Goal: Task Accomplishment & Management: Manage account settings

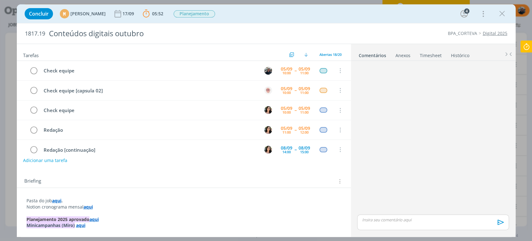
scroll to position [242, 0]
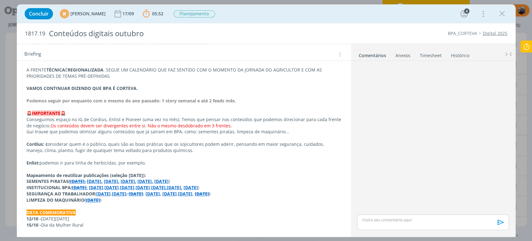
drag, startPoint x: 25, startPoint y: 141, endPoint x: 152, endPoint y: 162, distance: 129.6
click at [152, 162] on div "Pasta do job aqui . Notion cronograma mensal aqui Planejamento 2025 aprovado aq…" at bounding box center [184, 203] width 324 height 500
click at [153, 162] on p "Enlist: podemos ir para linha de herbicidas, por exemplo." at bounding box center [184, 163] width 314 height 6
click at [108, 160] on p "Enlist: podemos ir para linha de herbicidas, por exemplo." at bounding box center [184, 163] width 314 height 6
click at [147, 160] on p "Enlist: podemos ir para linha de herbicidas, por exemplo." at bounding box center [184, 163] width 314 height 6
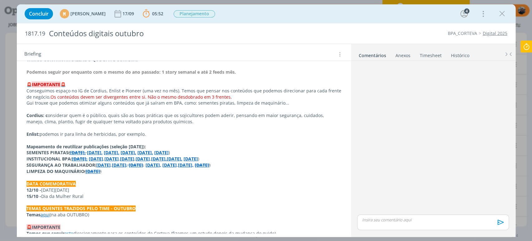
scroll to position [312, 0]
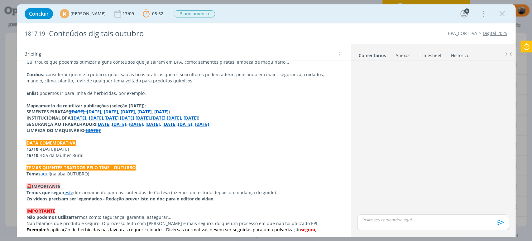
click at [46, 174] on link "aqui" at bounding box center [45, 174] width 9 height 6
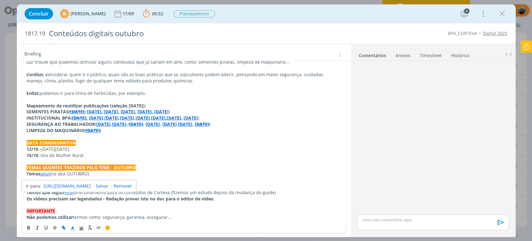
click at [70, 186] on link "[URL][DOMAIN_NAME]" at bounding box center [67, 186] width 47 height 8
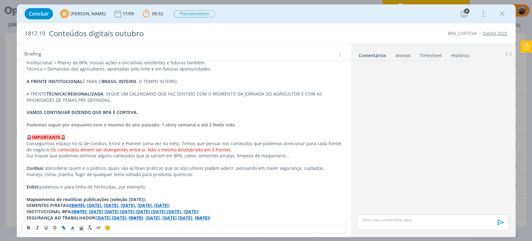
scroll to position [208, 0]
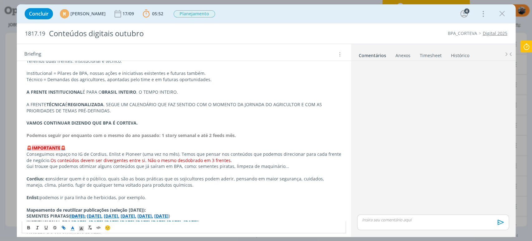
click at [118, 124] on strong "VAMOS CONTINUAR DIZENDO QUE BPA É CORTEVA." at bounding box center [81, 123] width 111 height 6
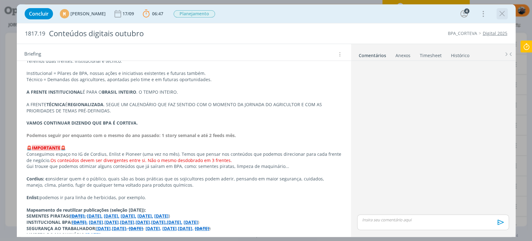
drag, startPoint x: 510, startPoint y: 13, endPoint x: 502, endPoint y: 12, distance: 8.5
click at [506, 12] on div "Concluir M [PERSON_NAME] [DATE] 06:47 Parar Apontar Data * [DATE] Horas * 00:00…" at bounding box center [266, 13] width 489 height 15
click at [501, 11] on icon "dialog" at bounding box center [502, 13] width 9 height 9
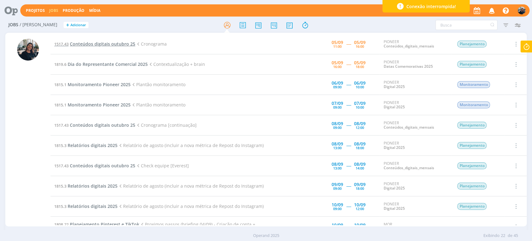
click at [85, 44] on span "Conteúdos digitais outubro 25" at bounding box center [102, 44] width 65 height 6
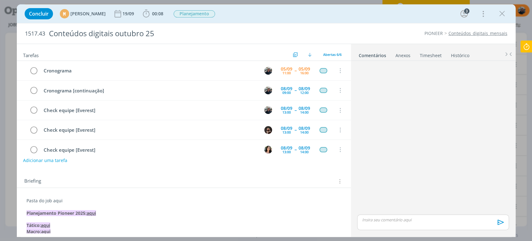
click at [504, 16] on icon "dialog" at bounding box center [502, 13] width 9 height 9
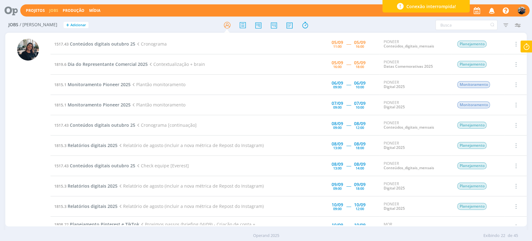
click at [527, 46] on div at bounding box center [266, 120] width 532 height 241
click at [525, 49] on icon at bounding box center [526, 47] width 11 height 12
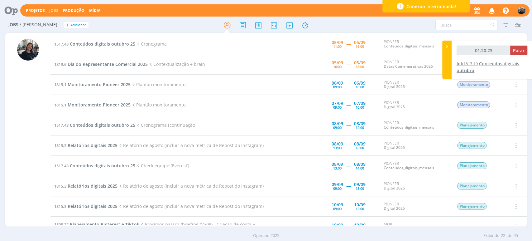
click at [480, 64] on link "Job 1817.19 Conteúdos digitais outubro" at bounding box center [488, 66] width 63 height 13
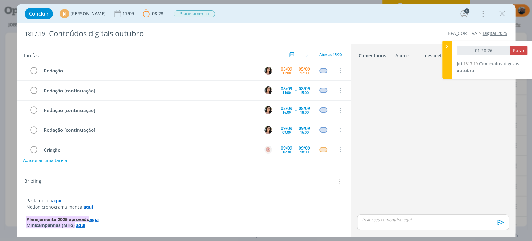
click at [56, 199] on strong "aqui" at bounding box center [56, 200] width 9 height 6
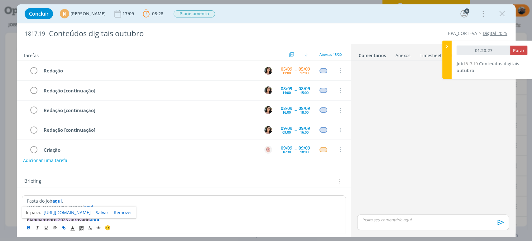
click at [63, 211] on link "[URL][DOMAIN_NAME]" at bounding box center [67, 212] width 47 height 8
click at [403, 220] on p "dialog" at bounding box center [433, 220] width 142 height 6
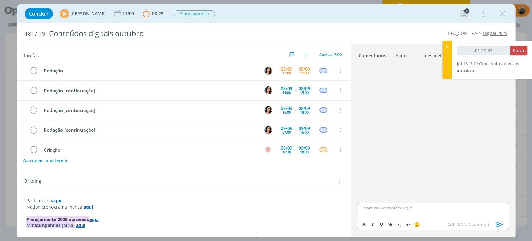
type input "01:21:38"
click at [389, 214] on li "📣 Todos" at bounding box center [378, 216] width 31 height 11
click at [438, 209] on p "﻿ @ Todos ﻿ Cronograma de BPA e Corteva na pasta e no link do Notion." at bounding box center [433, 208] width 142 height 6
click at [500, 224] on icon "dialog" at bounding box center [499, 223] width 9 height 9
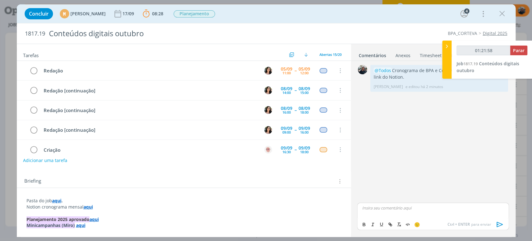
type input "01:21:59"
click at [522, 50] on span "Parar" at bounding box center [519, 50] width 12 height 6
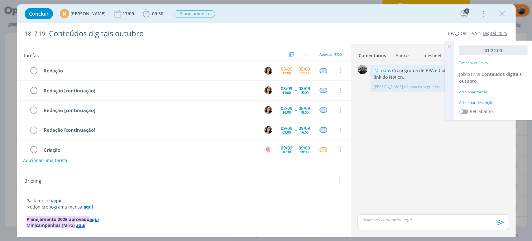
click at [485, 101] on div "Adicionar descrição" at bounding box center [493, 103] width 68 height 6
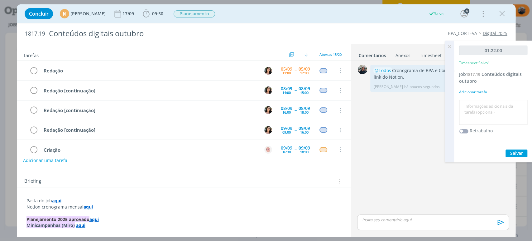
click at [484, 104] on textarea at bounding box center [493, 112] width 65 height 22
type textarea "Check com equipe + ajustes de conteúdos Cordius e Enlist"
drag, startPoint x: 519, startPoint y: 151, endPoint x: 498, endPoint y: 149, distance: 20.4
click at [516, 151] on span "Salvar" at bounding box center [516, 153] width 13 height 6
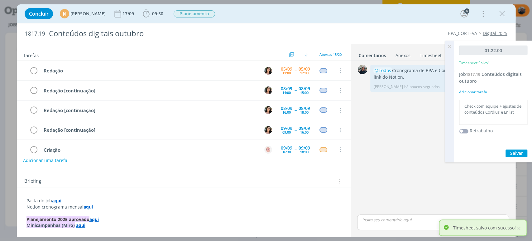
click at [447, 48] on icon at bounding box center [449, 47] width 11 height 12
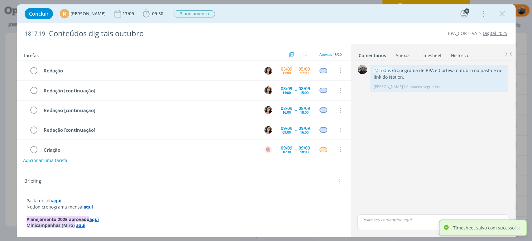
click at [456, 55] on link "Histórico" at bounding box center [460, 54] width 19 height 9
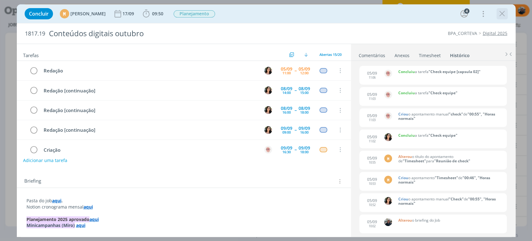
click at [503, 12] on icon "dialog" at bounding box center [502, 13] width 9 height 9
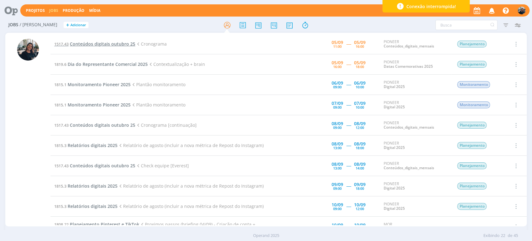
click at [75, 42] on span "Conteúdos digitais outubro 25" at bounding box center [102, 44] width 65 height 6
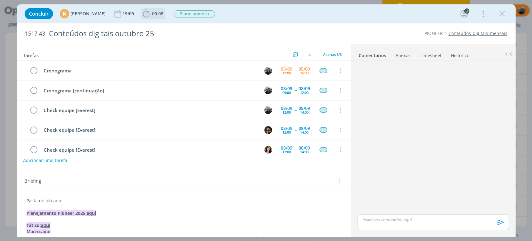
click at [151, 15] on icon "dialog" at bounding box center [146, 13] width 9 height 9
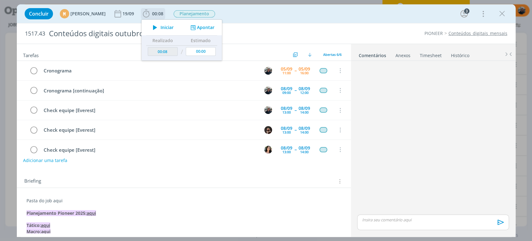
click at [161, 28] on icon "dialog" at bounding box center [155, 27] width 11 height 8
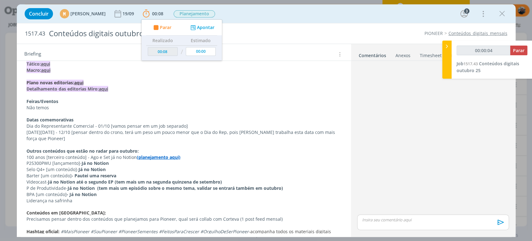
scroll to position [173, 0]
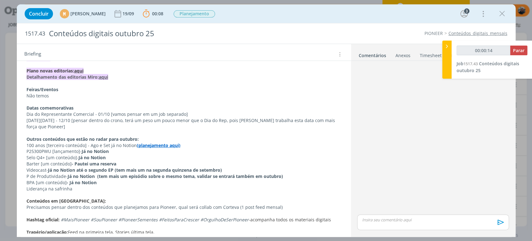
drag, startPoint x: 91, startPoint y: 127, endPoint x: 32, endPoint y: 126, distance: 58.6
click at [27, 121] on p "[DATE][DATE] - 12/10 [pensar dentro do crono, terá um peso um pouco menor que o…" at bounding box center [183, 123] width 315 height 12
copy p "[DATE][DATE] - 12/10 [pensar dentro do crono, terá um peso um pouco menor que o…"
click at [257, 121] on p "[DATE][DATE] - 12/10 [pensar dentro do crono, terá um peso um pouco menor que o…" at bounding box center [183, 123] width 315 height 12
drag, startPoint x: 80, startPoint y: 124, endPoint x: 21, endPoint y: 122, distance: 59.3
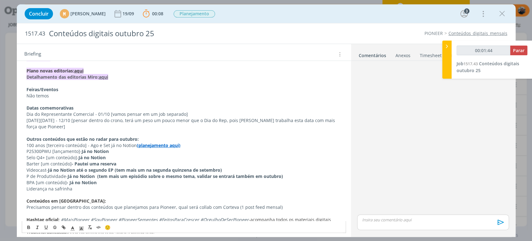
click at [21, 122] on div "Pasta do job aqui Planejamento Pioneer 2025: aqui Tático: aqui Macro: aqui Plan…" at bounding box center [184, 189] width 334 height 349
click at [124, 156] on p "Selo Q4+ [um conteúdo] - Já no Notion" at bounding box center [183, 157] width 315 height 6
type input "00:01:49"
click at [446, 41] on div at bounding box center [446, 60] width 9 height 38
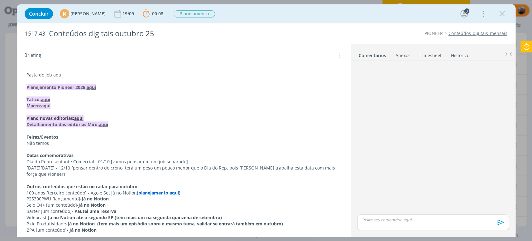
scroll to position [104, 0]
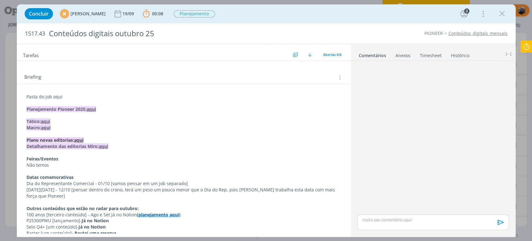
click at [90, 98] on p "Pasta do job aqui" at bounding box center [183, 97] width 315 height 6
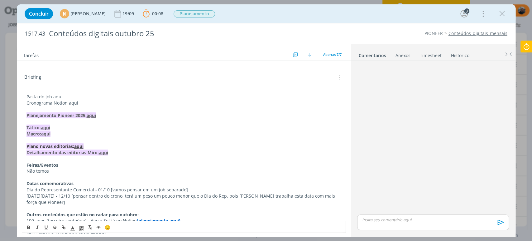
drag, startPoint x: 68, startPoint y: 103, endPoint x: 91, endPoint y: 103, distance: 22.8
click at [91, 103] on p "Cronograma Notion aqui" at bounding box center [183, 103] width 315 height 6
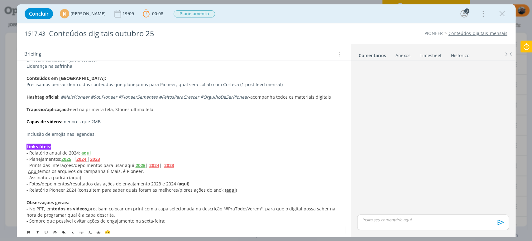
scroll to position [309, 0]
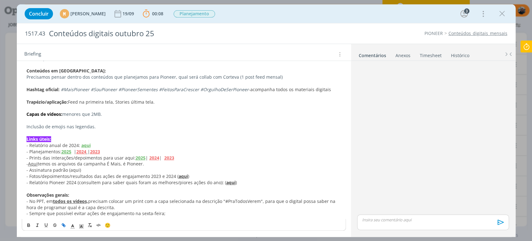
click at [65, 226] on icon "dialog" at bounding box center [63, 224] width 5 height 5
click at [65, 223] on icon "dialog" at bounding box center [63, 224] width 5 height 5
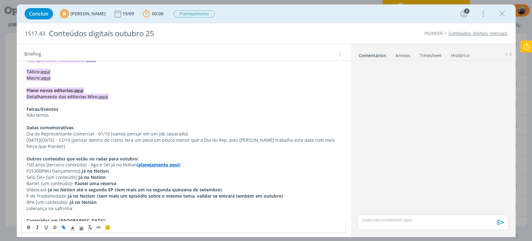
click at [65, 226] on icon "dialog" at bounding box center [63, 227] width 5 height 5
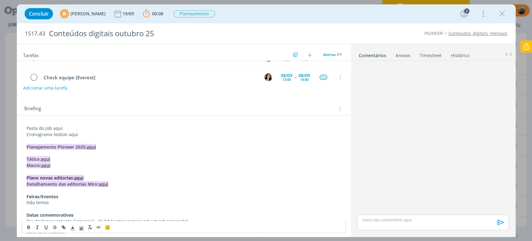
scroll to position [104, 0]
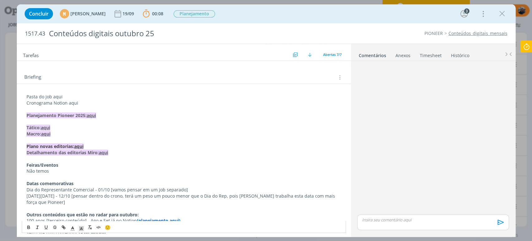
drag, startPoint x: 67, startPoint y: 102, endPoint x: 81, endPoint y: 100, distance: 13.8
click at [81, 100] on p "Cronograma Notion aqui" at bounding box center [183, 103] width 315 height 6
click at [69, 99] on p "Pasta do job aqui" at bounding box center [183, 97] width 315 height 6
click at [75, 102] on p "Cronograma Notion aqui" at bounding box center [183, 103] width 315 height 6
click at [70, 101] on p "Cronograma Notion aqui" at bounding box center [183, 103] width 315 height 6
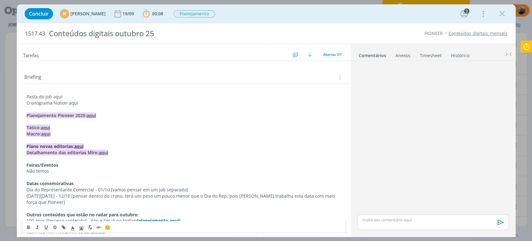
drag, startPoint x: 68, startPoint y: 101, endPoint x: 79, endPoint y: 101, distance: 10.6
click at [79, 101] on p "Cronograma Notion aqui" at bounding box center [183, 103] width 315 height 6
click at [65, 227] on icon "dialog" at bounding box center [63, 227] width 5 height 5
paste input "[URL][DOMAIN_NAME]"
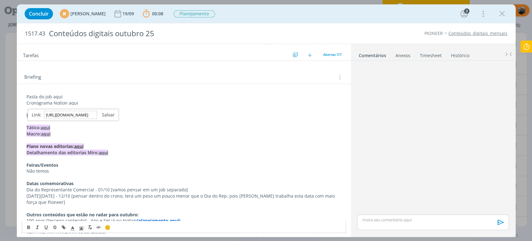
type input "[URL][DOMAIN_NAME]"
click at [105, 114] on link "dialog" at bounding box center [106, 115] width 18 height 6
click at [110, 68] on div "Briefing Briefings Predefinidos Versões do Briefing Ver Briefing do Projeto" at bounding box center [184, 75] width 334 height 17
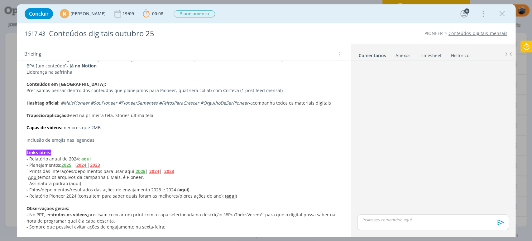
scroll to position [297, 0]
click at [137, 169] on strong "2025" at bounding box center [141, 170] width 10 height 6
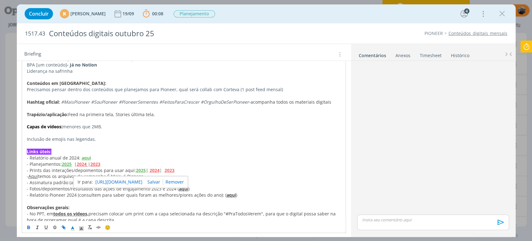
click at [140, 179] on link "[URL][DOMAIN_NAME]" at bounding box center [118, 182] width 47 height 8
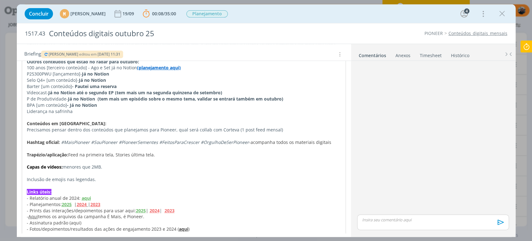
scroll to position [193, 0]
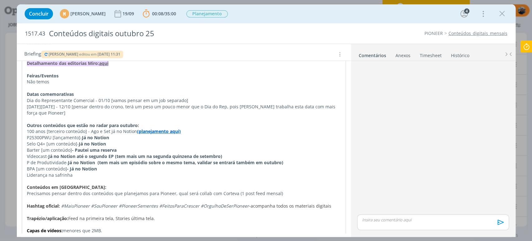
drag, startPoint x: 116, startPoint y: 105, endPoint x: 298, endPoint y: 110, distance: 182.4
click at [298, 110] on p "[DATE][DATE] - 12/10 [pensar dentro do crono, terá um peso um pouco menor que o…" at bounding box center [184, 109] width 314 height 12
drag, startPoint x: 127, startPoint y: 96, endPoint x: 185, endPoint y: 99, distance: 59.0
click at [185, 99] on p "Dia do Representante Comercial - 01/10 [vamos pensar em um job separado]" at bounding box center [184, 100] width 314 height 6
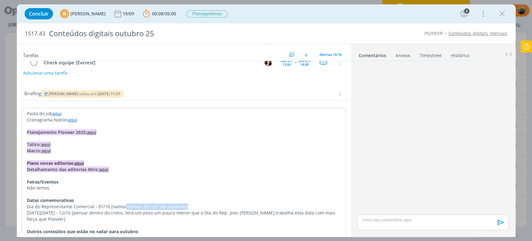
scroll to position [55, 0]
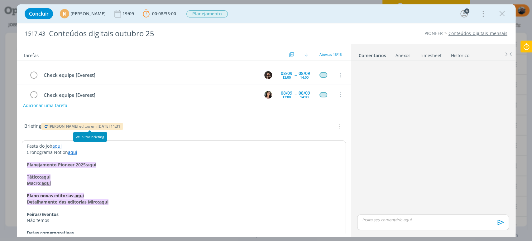
click at [44, 125] on icon "dialog" at bounding box center [46, 126] width 5 height 4
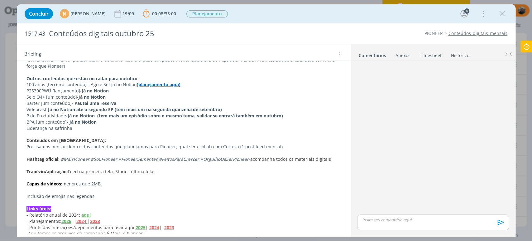
scroll to position [228, 0]
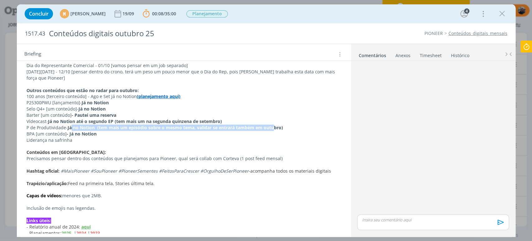
drag, startPoint x: 70, startPoint y: 129, endPoint x: 271, endPoint y: 127, distance: 201.1
click at [271, 127] on strong "Já no Notion (tem mais um episódio sobre o mesmo tema, validar se entrará també…" at bounding box center [175, 127] width 215 height 6
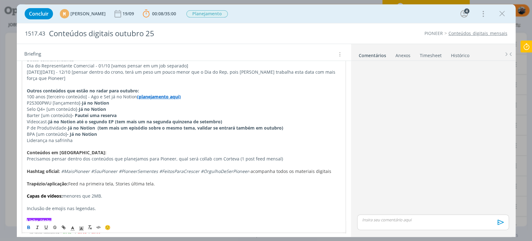
click at [150, 132] on p "BPA [um conteúdo] - Já no Notion" at bounding box center [184, 134] width 314 height 6
drag, startPoint x: 52, startPoint y: 120, endPoint x: 233, endPoint y: 120, distance: 181.1
click at [233, 120] on p "Vídeocast - Já no Notion até o segundo EP (tem mais um na segunda quinzena de s…" at bounding box center [184, 121] width 314 height 6
click at [119, 114] on p "Barter [um conteúdo] - Pautei uma reserva" at bounding box center [184, 115] width 314 height 6
click at [113, 104] on p "P25300PWU [lançamento] - Já no Notion" at bounding box center [184, 103] width 314 height 6
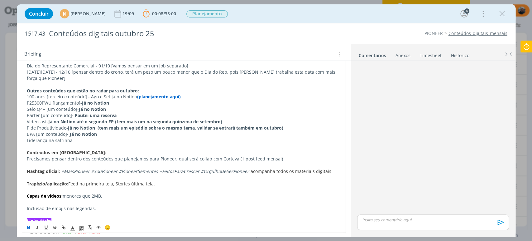
click at [118, 103] on p "P25300PWU [lançamento] - Já no Notion" at bounding box center [184, 103] width 314 height 6
click at [157, 97] on strong "(planejamento aqui)" at bounding box center [159, 97] width 44 height 6
click at [160, 109] on link "[URL][DOMAIN_NAME]" at bounding box center [139, 109] width 47 height 8
click at [137, 151] on p "Conteúdos em [GEOGRAPHIC_DATA]:" at bounding box center [184, 152] width 314 height 6
drag, startPoint x: 56, startPoint y: 96, endPoint x: 75, endPoint y: 94, distance: 18.8
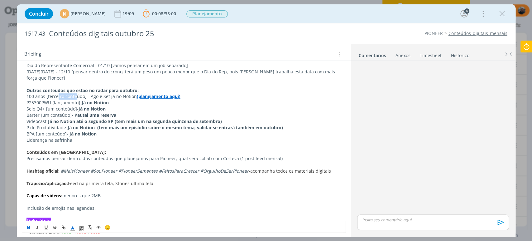
click at [75, 94] on p "100 anos [terceiro conteúdo] - Ago e Set já no Notion (planejamento aqui)" at bounding box center [183, 96] width 315 height 6
drag, startPoint x: 58, startPoint y: 102, endPoint x: 92, endPoint y: 106, distance: 34.3
click at [92, 106] on div "Pasta do job aqui Cronograma Notion aqui Planejamento Pioneer 2025: aqui Tático…" at bounding box center [184, 133] width 324 height 333
click at [49, 118] on strong "Já no Notion até o segundo EP (tem mais um na segunda quinzena de setembro)" at bounding box center [135, 121] width 174 height 6
click at [73, 140] on p "Liderança na safrinha" at bounding box center [183, 140] width 315 height 6
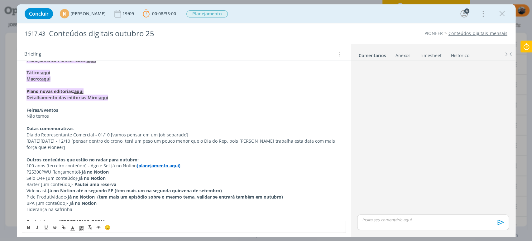
scroll to position [89, 0]
